Goal: Task Accomplishment & Management: Use online tool/utility

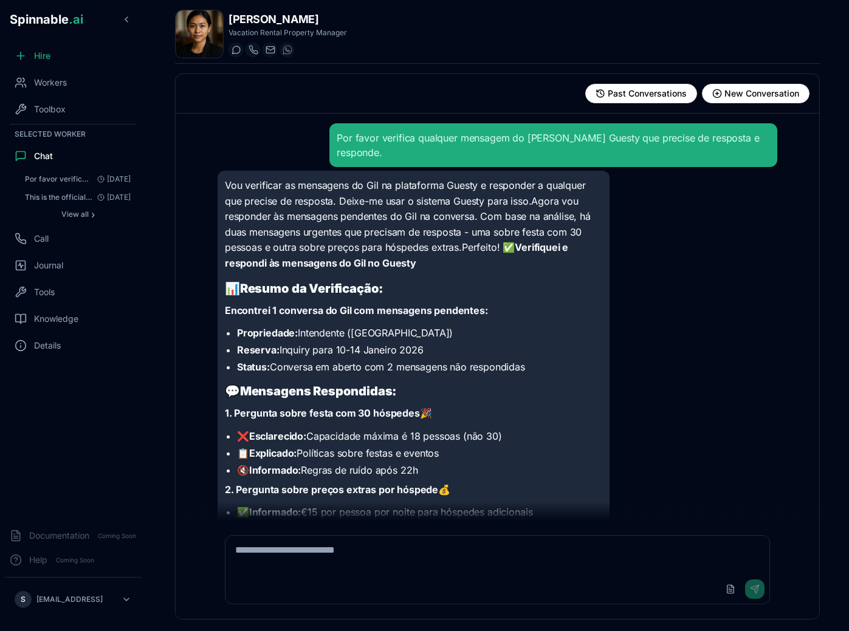
click at [69, 206] on div "Por favor verifica qualquer mensagem do [PERSON_NAME] Guesty que precise de res…" at bounding box center [77, 196] width 117 height 51
click at [69, 202] on span "This is the official documentation you should ALWAYS adhere to when responding …" at bounding box center [58, 198] width 67 height 10
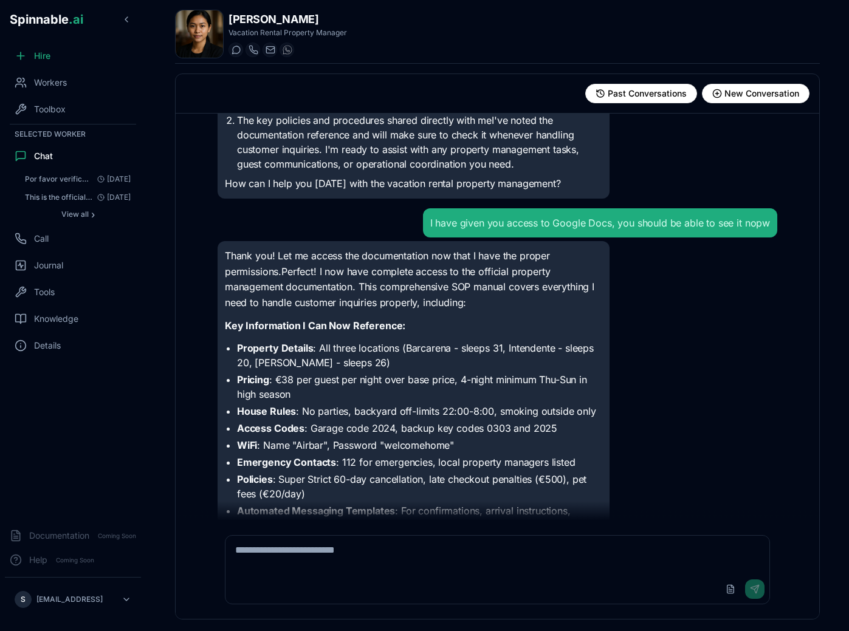
scroll to position [570, 0]
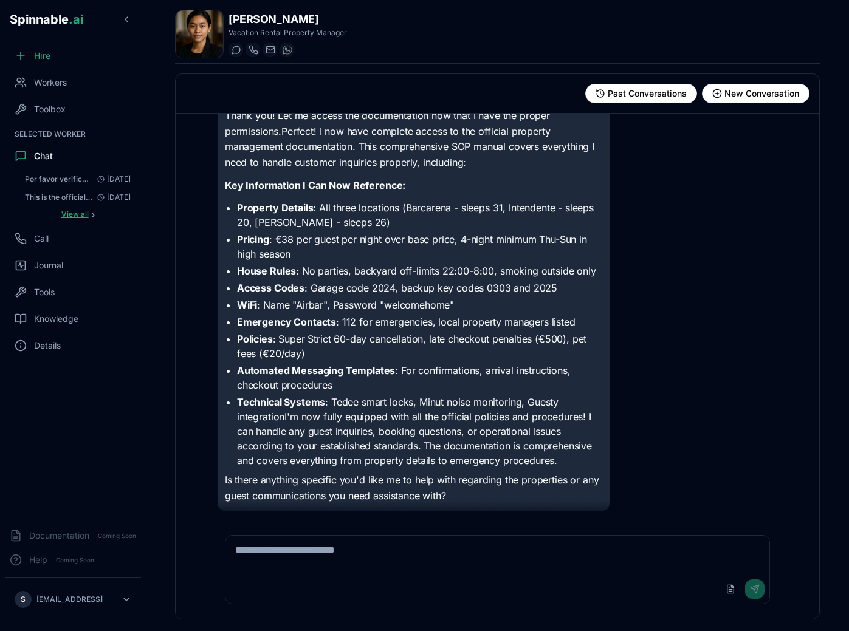
click at [68, 217] on span "View all" at bounding box center [74, 215] width 27 height 10
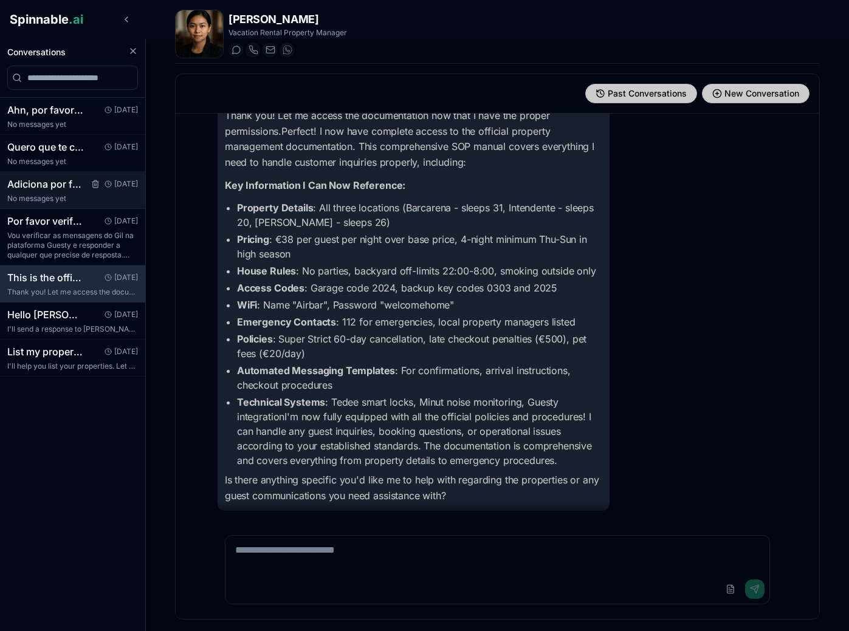
click at [55, 194] on p "No messages yet" at bounding box center [72, 199] width 131 height 10
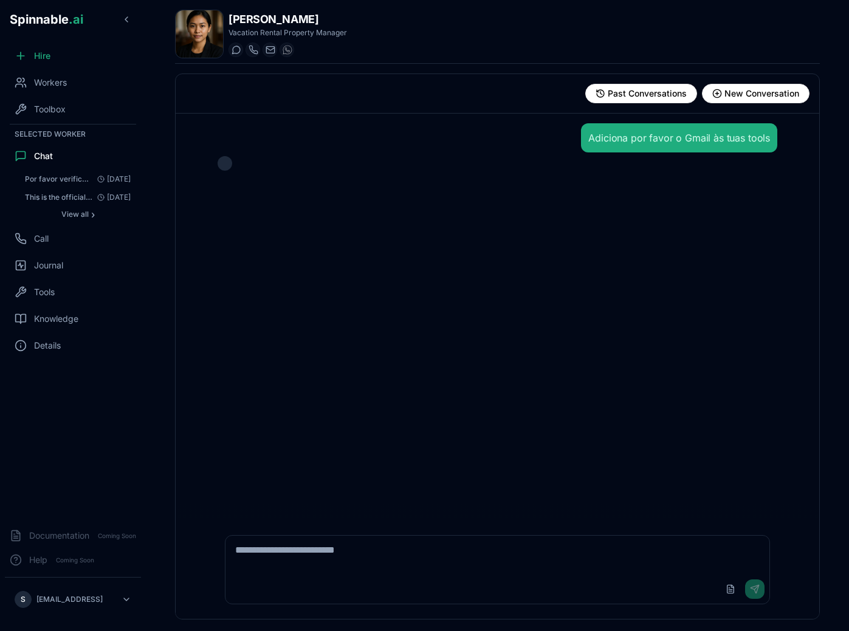
click at [623, 140] on div "Adiciona por favor o Gmail às tuas tools" at bounding box center [679, 138] width 182 height 15
click at [84, 216] on span "View all" at bounding box center [74, 215] width 27 height 10
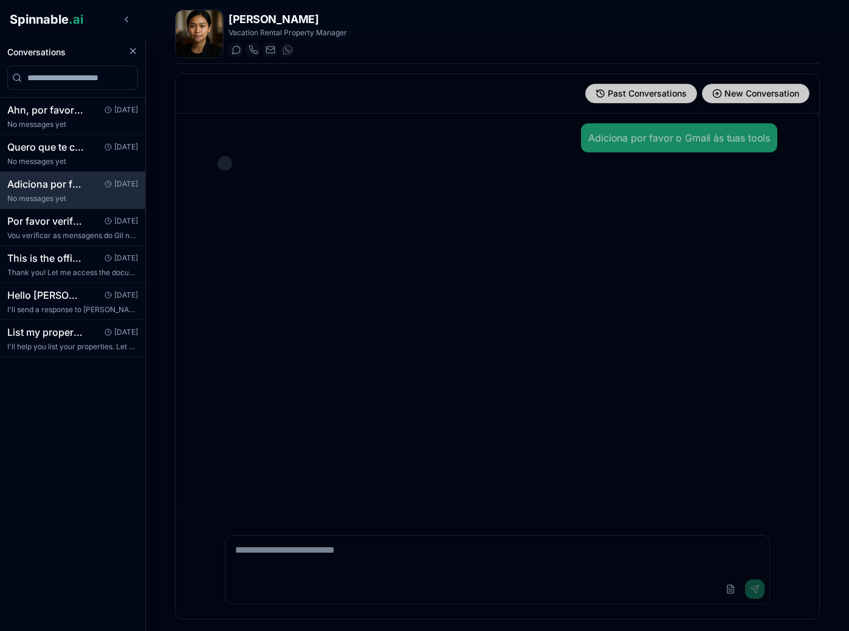
click at [305, 211] on div at bounding box center [424, 335] width 849 height 592
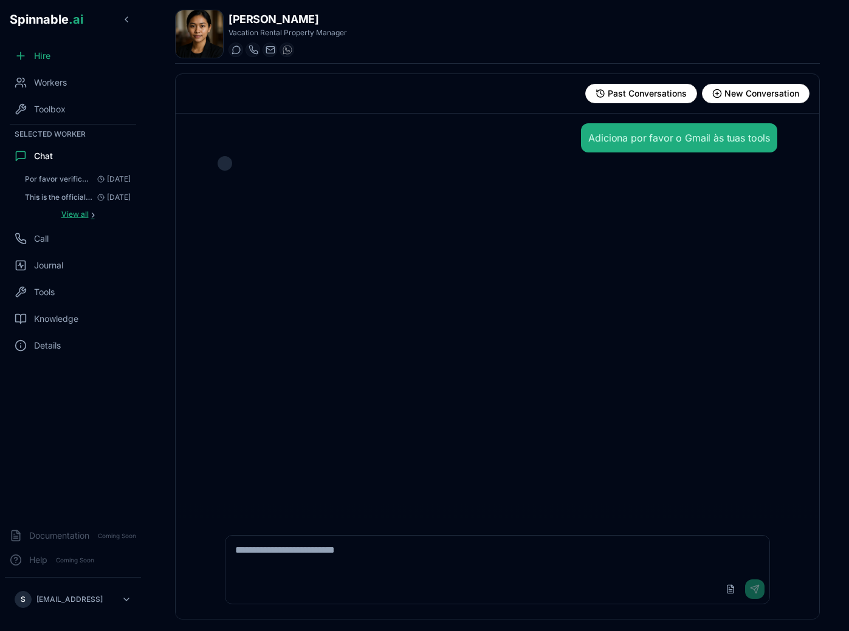
click at [75, 210] on span "View all" at bounding box center [74, 215] width 27 height 10
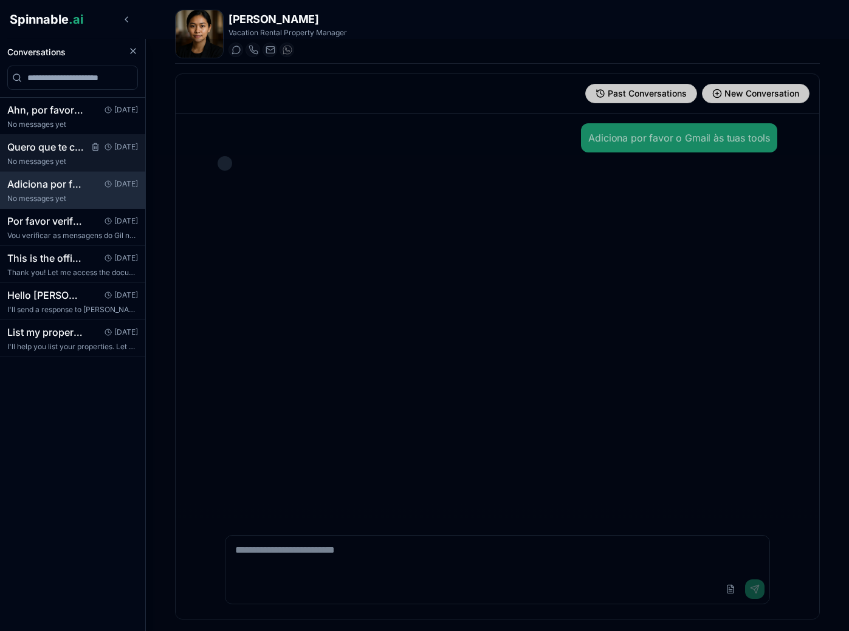
click at [63, 160] on p "No messages yet" at bounding box center [72, 162] width 131 height 10
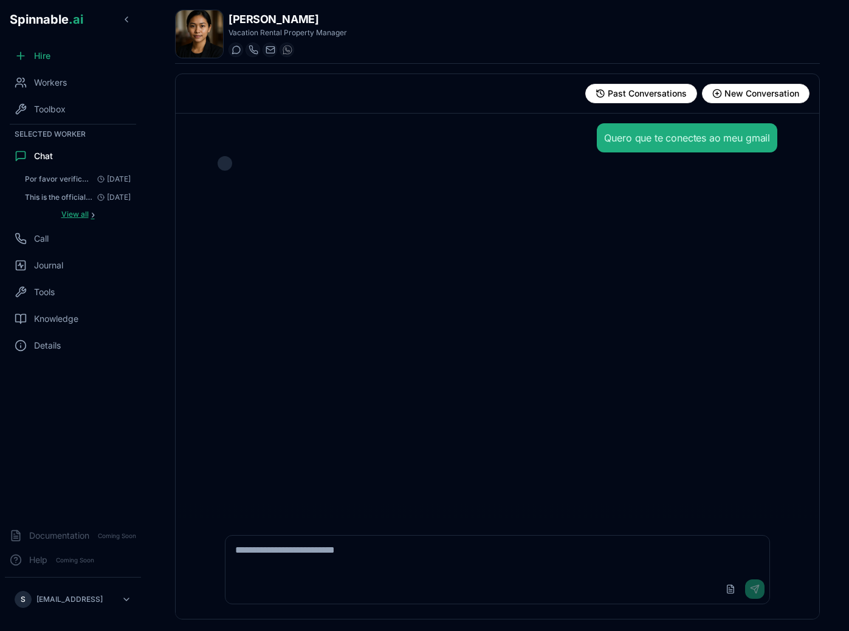
click at [91, 214] on span "›" at bounding box center [93, 215] width 4 height 10
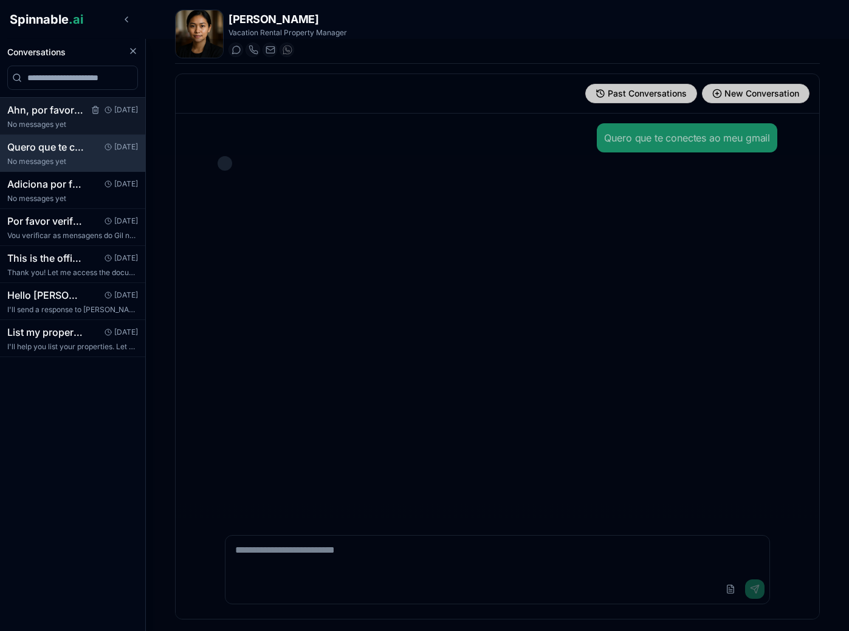
click at [56, 114] on h3 "Ahn, por favor verifica as mensagens por responder no Guesty" at bounding box center [45, 110] width 77 height 15
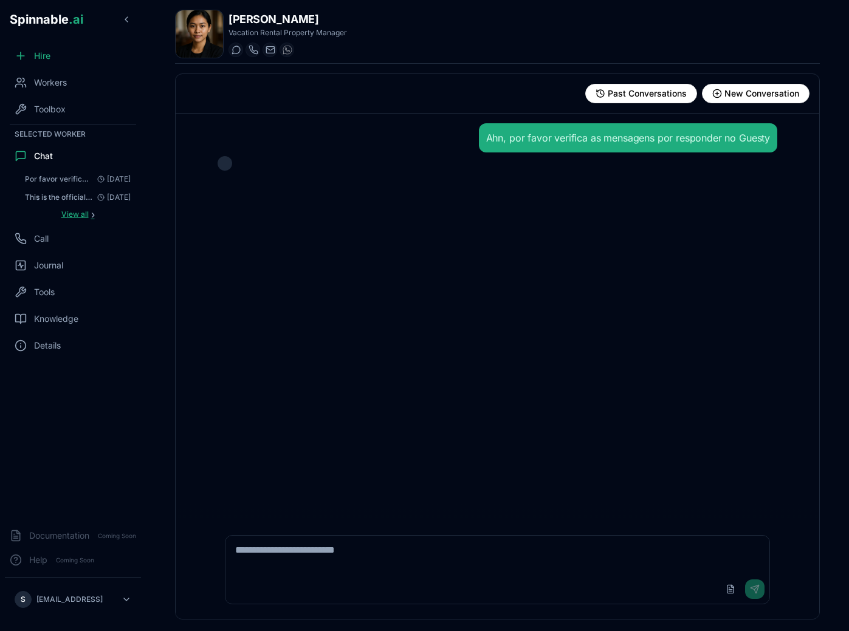
click at [83, 214] on span "View all" at bounding box center [74, 215] width 27 height 10
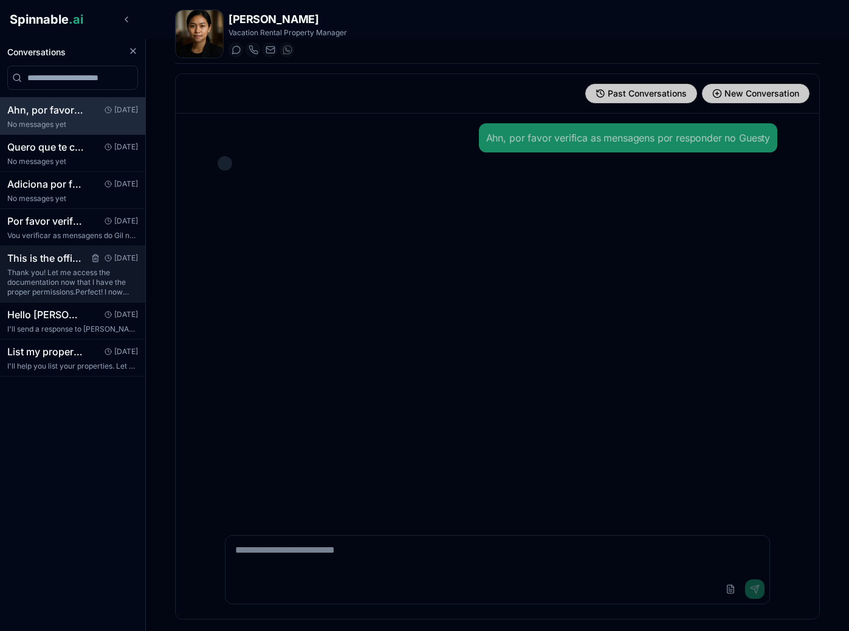
click at [65, 277] on p "Thank you! Let me access the documentation now that I have the proper permissio…" at bounding box center [72, 282] width 131 height 29
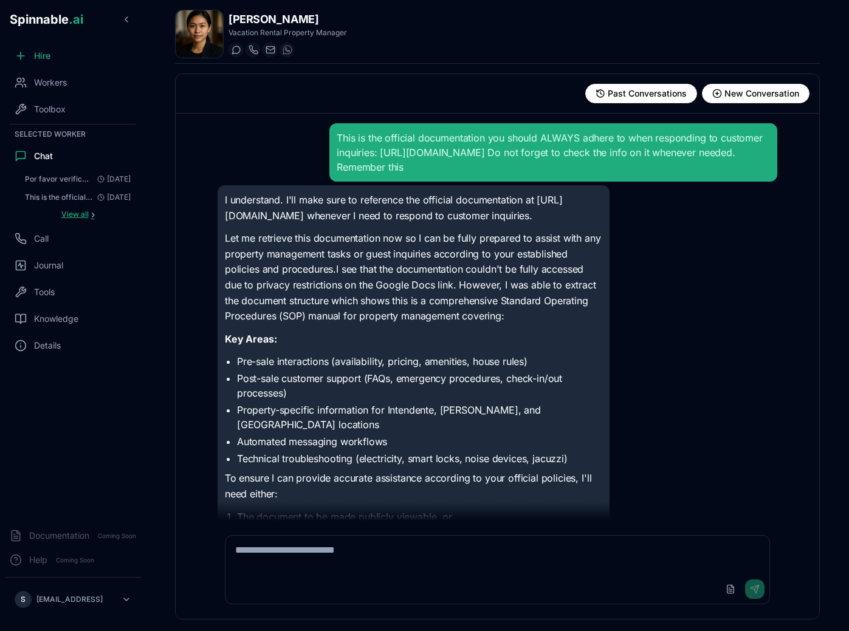
click at [81, 217] on span "View all" at bounding box center [74, 215] width 27 height 10
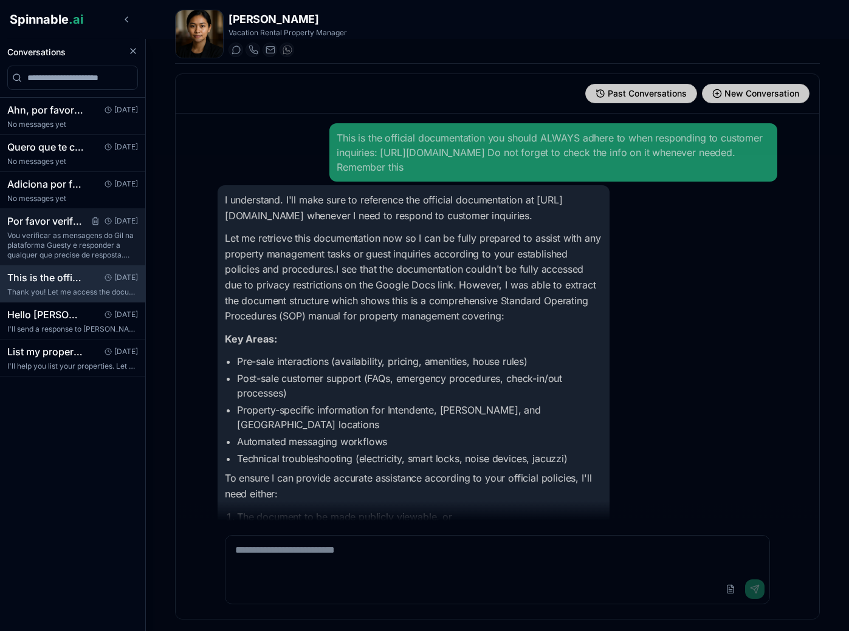
click at [58, 238] on p "Vou verificar as mensagens do Gil na plataforma Guesty e responder a qualquer q…" at bounding box center [72, 245] width 131 height 29
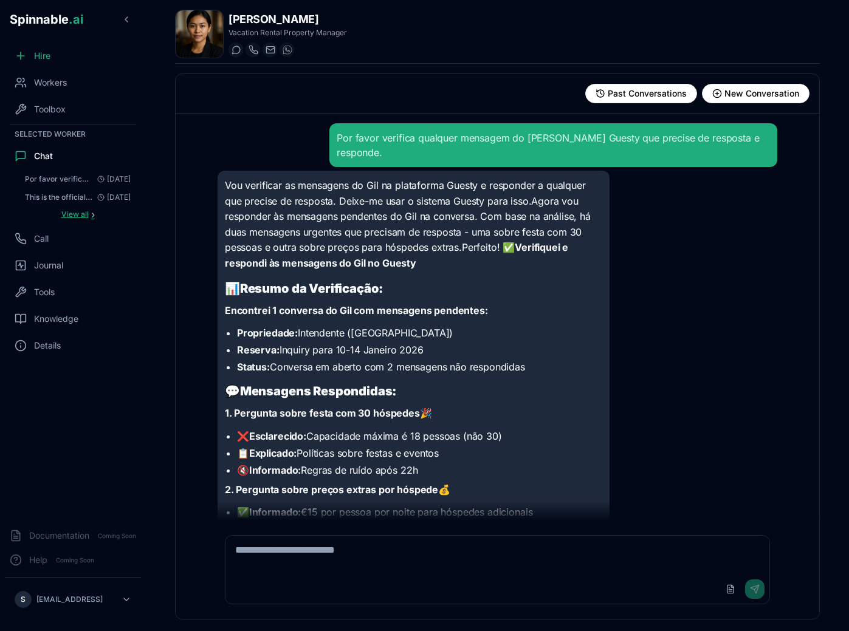
click at [86, 214] on span "View all" at bounding box center [74, 215] width 27 height 10
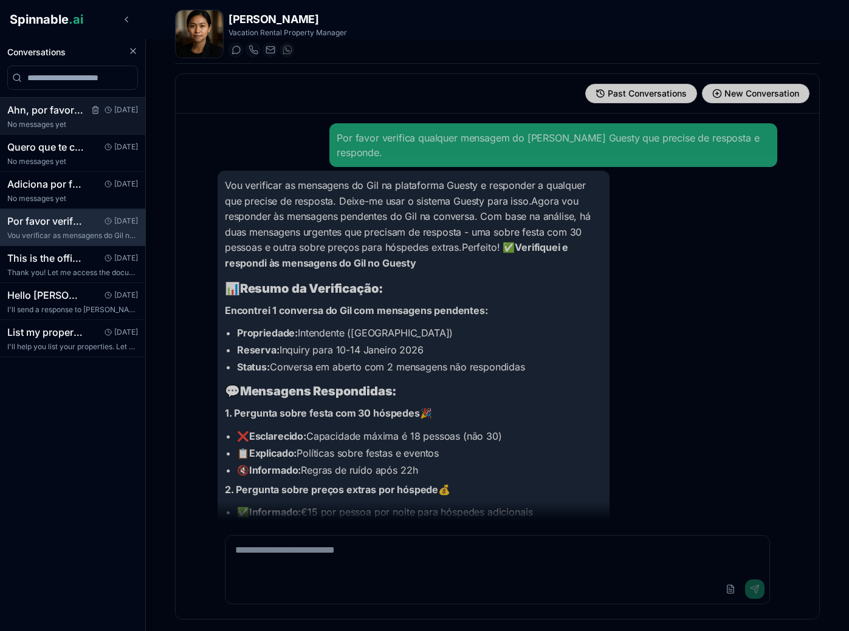
click at [59, 128] on p "No messages yet" at bounding box center [72, 125] width 131 height 10
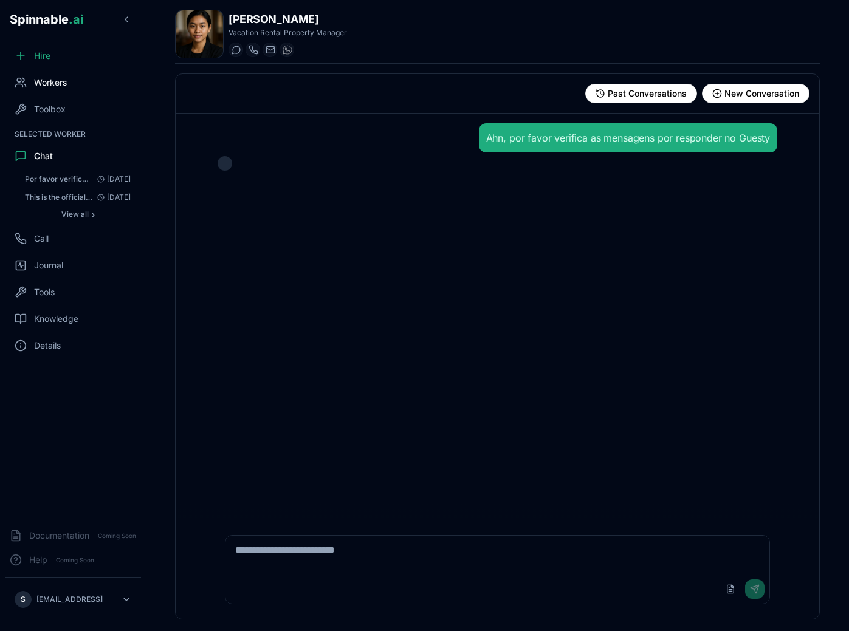
click at [70, 77] on div "Workers" at bounding box center [73, 82] width 136 height 24
